Goal: Transaction & Acquisition: Purchase product/service

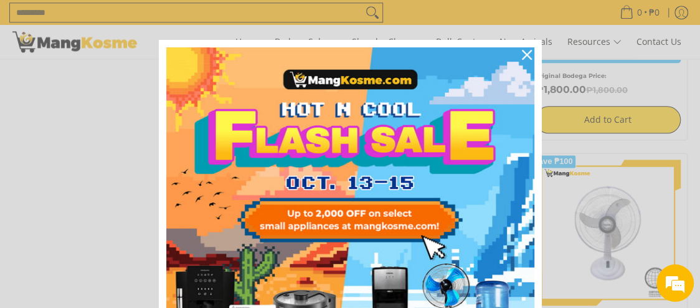
scroll to position [747, 0]
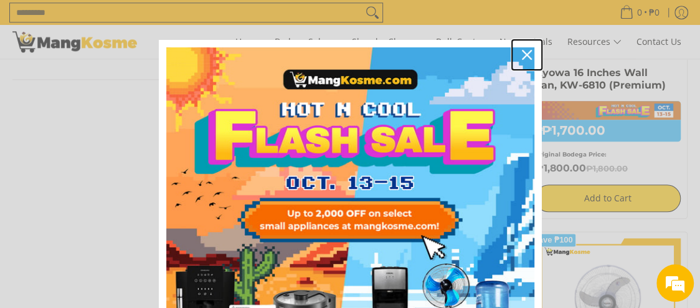
click at [523, 49] on div "Close" at bounding box center [527, 55] width 20 height 20
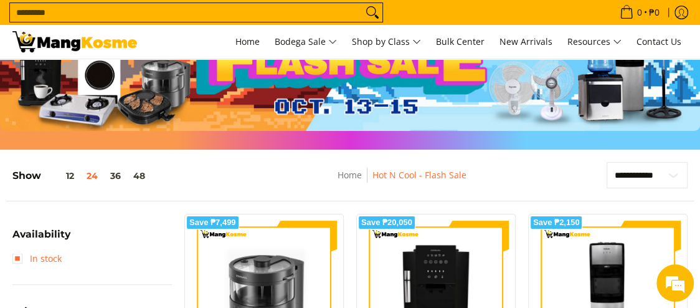
scroll to position [280, 0]
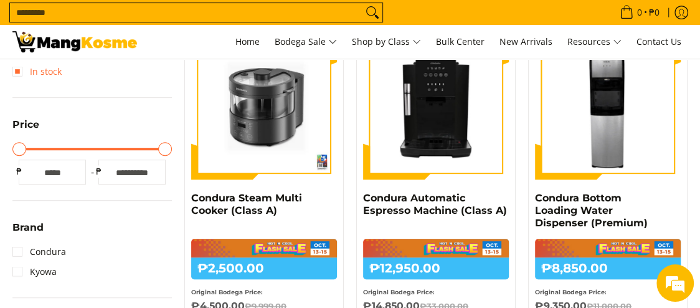
click at [48, 68] on link "In stock" at bounding box center [36, 72] width 49 height 20
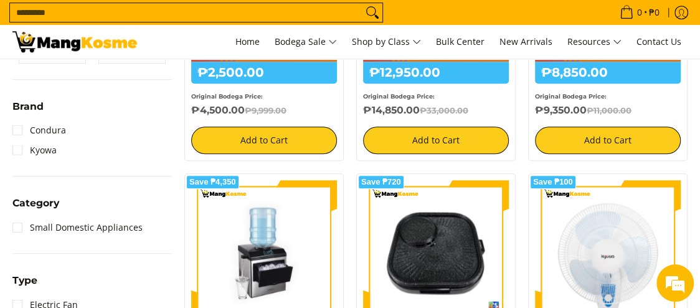
scroll to position [195, 0]
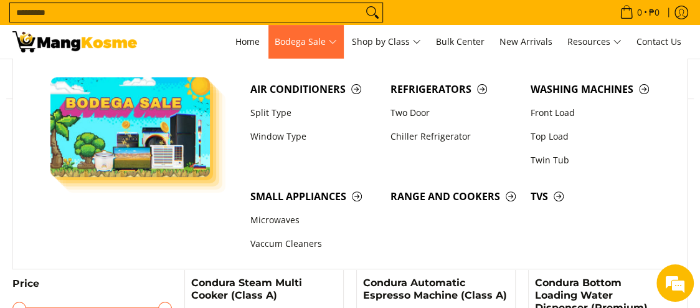
click at [304, 42] on span "Bodega Sale" at bounding box center [306, 42] width 62 height 16
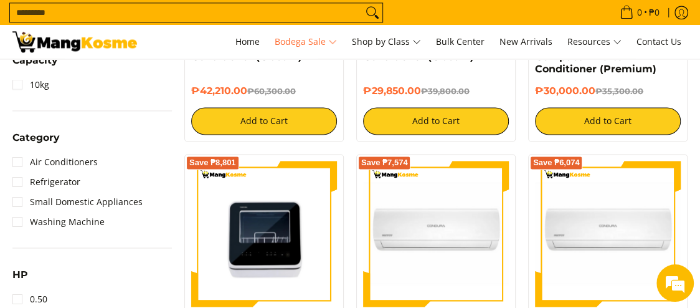
scroll to position [977, 0]
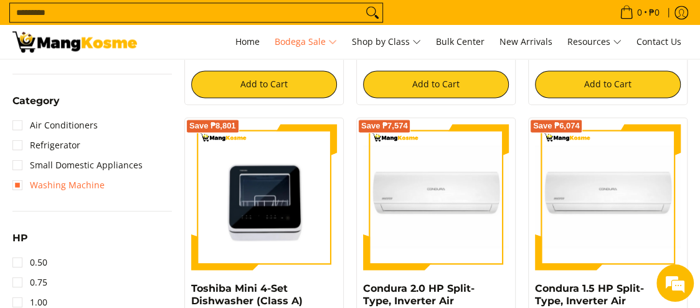
click at [69, 184] on link "Washing Machine" at bounding box center [58, 185] width 92 height 20
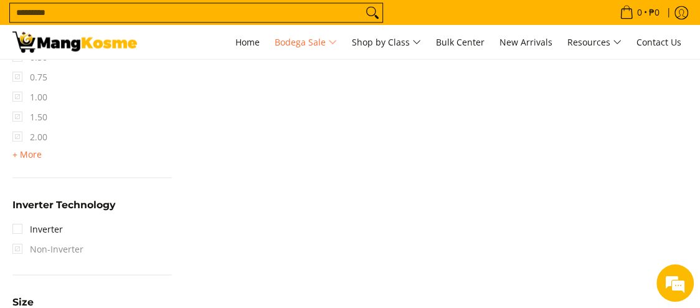
scroll to position [1294, 0]
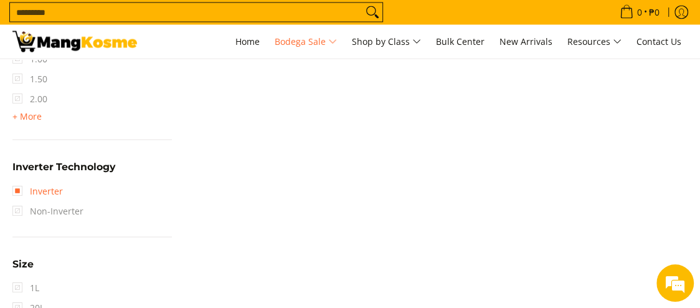
click at [32, 187] on link "Inverter" at bounding box center [37, 191] width 50 height 20
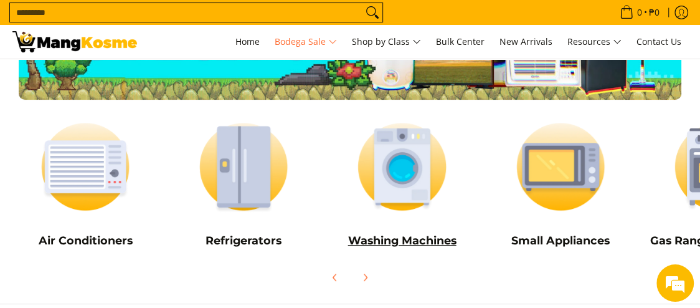
scroll to position [212, 0]
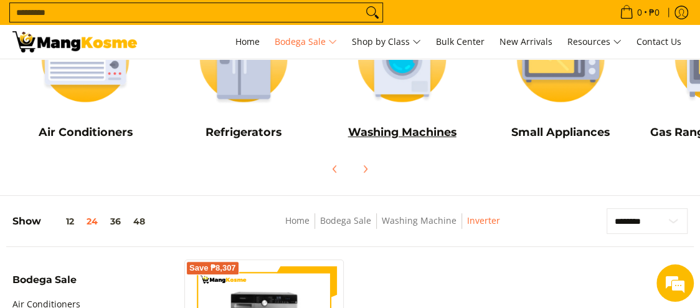
click at [415, 133] on h5 "Washing Machines" at bounding box center [402, 132] width 146 height 14
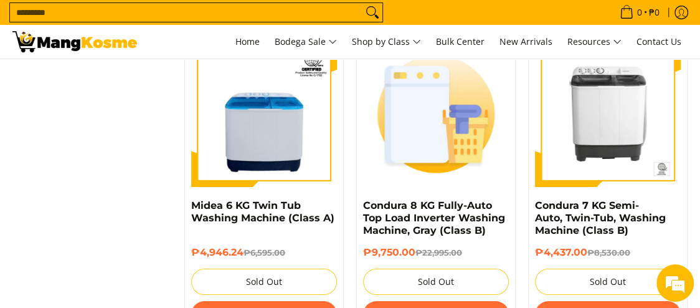
scroll to position [2086, 0]
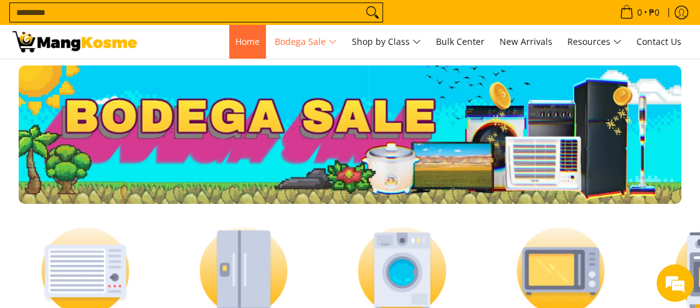
click at [245, 42] on span "Home" at bounding box center [247, 41] width 24 height 12
